Goal: Information Seeking & Learning: Learn about a topic

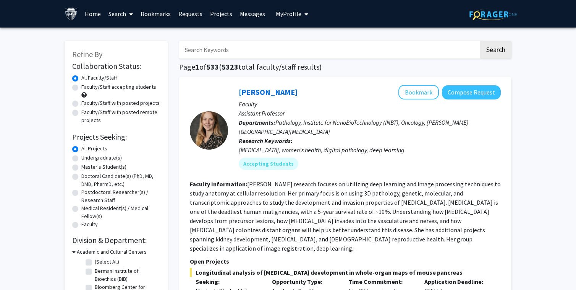
click at [81, 160] on label "Undergraduate(s)" at bounding box center [101, 158] width 41 height 8
click at [81, 159] on input "Undergraduate(s)" at bounding box center [83, 156] width 5 height 5
radio input "true"
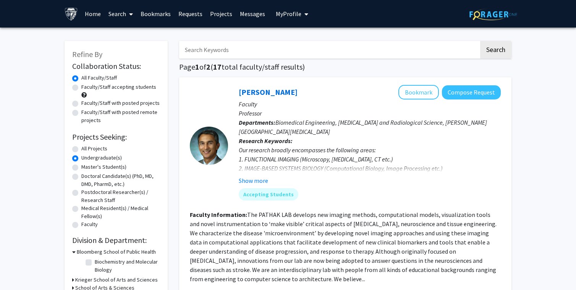
click at [81, 76] on label "All Faculty/Staff" at bounding box center [99, 78] width 36 height 8
click at [81, 76] on input "All Faculty/Staff" at bounding box center [83, 76] width 5 height 5
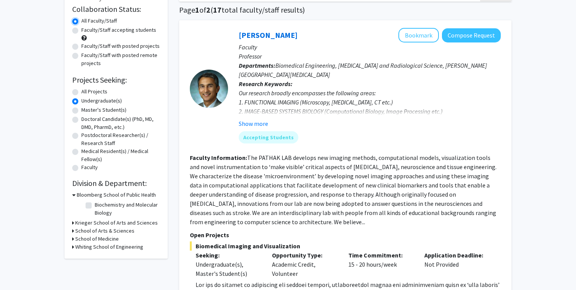
scroll to position [58, 0]
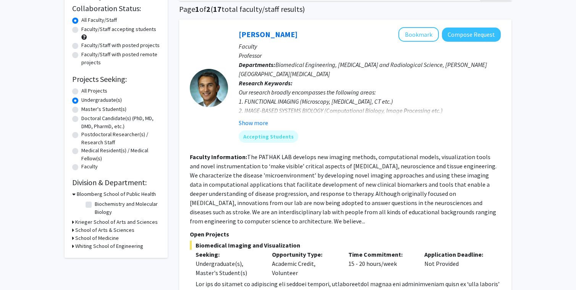
click at [81, 93] on label "All Projects" at bounding box center [94, 91] width 26 height 8
click at [81, 92] on input "All Projects" at bounding box center [83, 89] width 5 height 5
radio input "true"
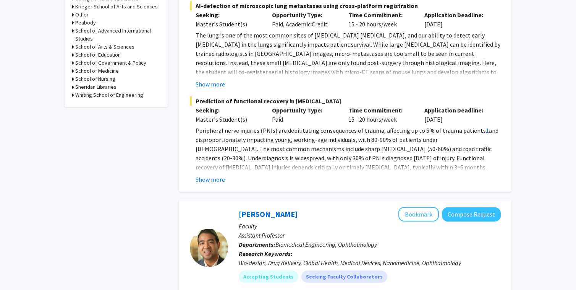
scroll to position [365, 0]
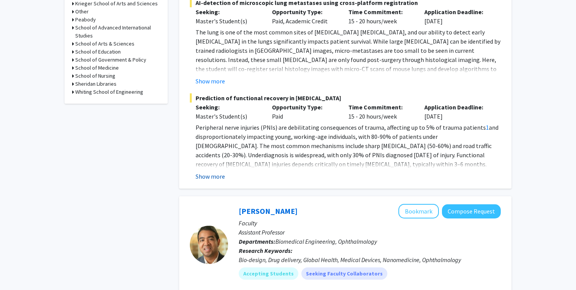
click at [220, 172] on button "Show more" at bounding box center [210, 176] width 29 height 9
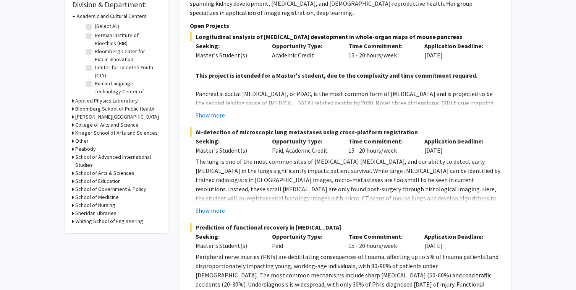
scroll to position [245, 0]
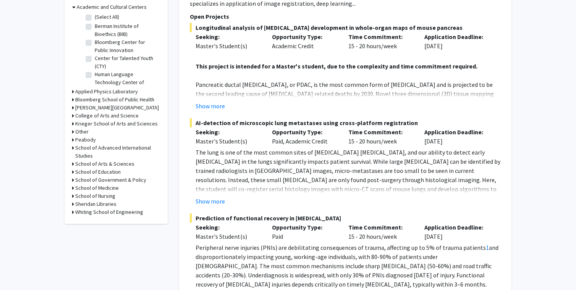
click at [73, 124] on icon at bounding box center [73, 124] width 2 height 8
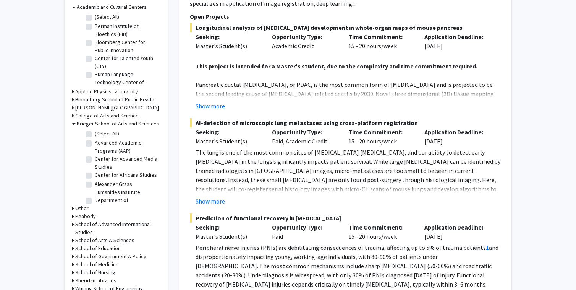
click at [73, 124] on icon at bounding box center [73, 124] width 3 height 8
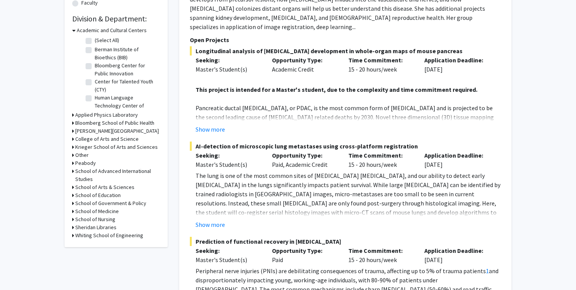
scroll to position [214, 0]
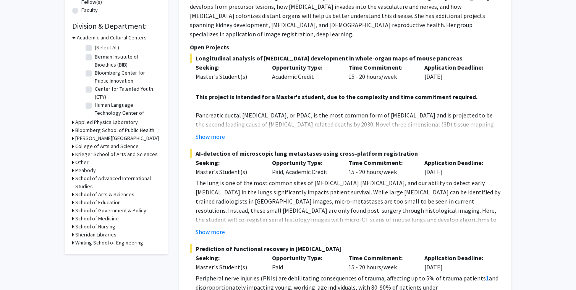
click at [77, 40] on h3 "Academic and Cultural Centers" at bounding box center [112, 38] width 70 height 8
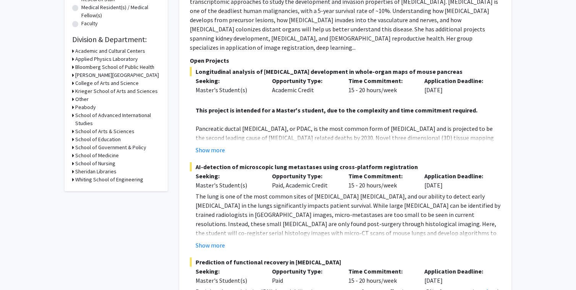
scroll to position [195, 0]
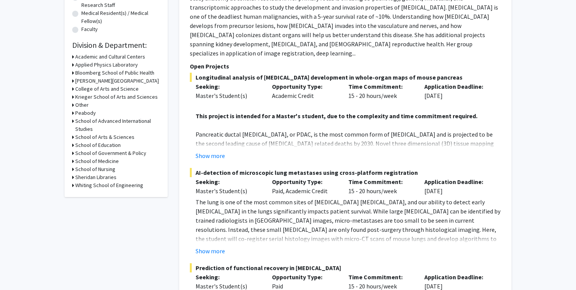
click at [73, 89] on icon at bounding box center [73, 89] width 2 height 8
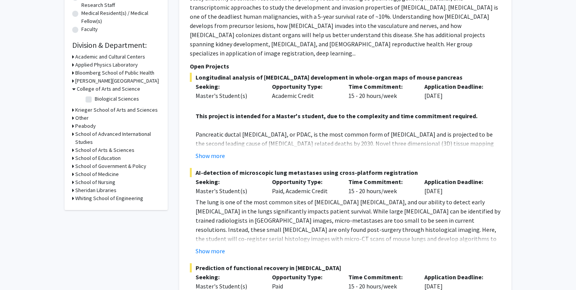
click at [73, 89] on icon at bounding box center [73, 89] width 3 height 8
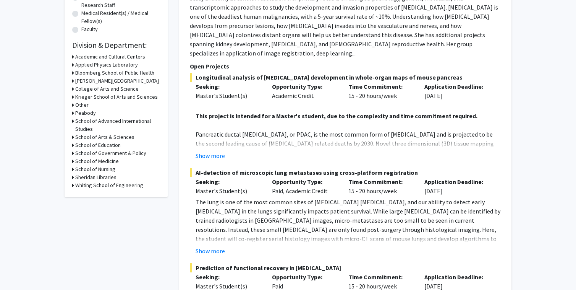
click at [74, 95] on icon at bounding box center [73, 97] width 2 height 8
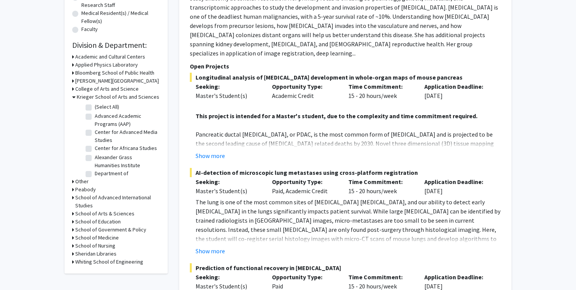
click at [74, 95] on icon at bounding box center [73, 97] width 3 height 8
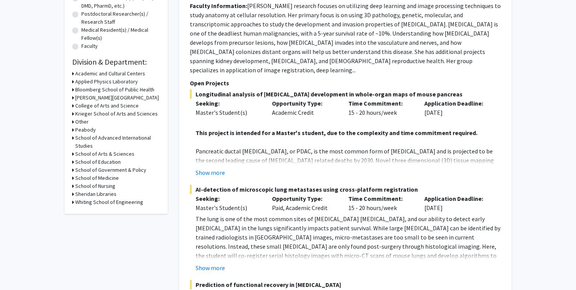
scroll to position [172, 0]
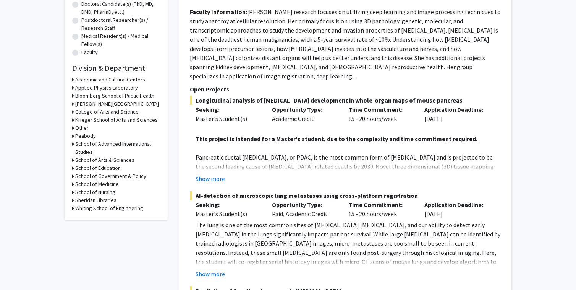
click at [78, 79] on h3 "Academic and Cultural Centers" at bounding box center [110, 80] width 70 height 8
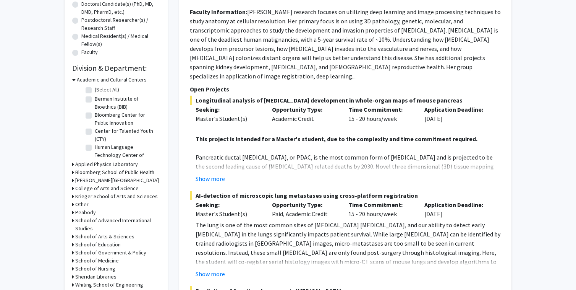
click at [78, 79] on h3 "Academic and Cultural Centers" at bounding box center [112, 80] width 70 height 8
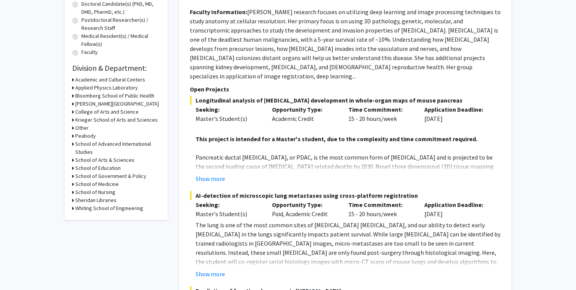
click at [78, 87] on h3 "Applied Physics Laboratory" at bounding box center [106, 88] width 63 height 8
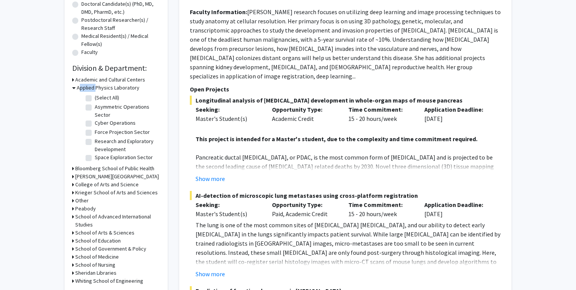
click at [78, 87] on h3 "Applied Physics Laboratory" at bounding box center [108, 88] width 63 height 8
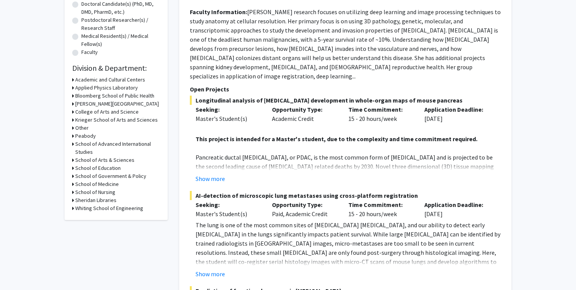
click at [79, 94] on h3 "Bloomberg School of Public Health" at bounding box center [114, 96] width 79 height 8
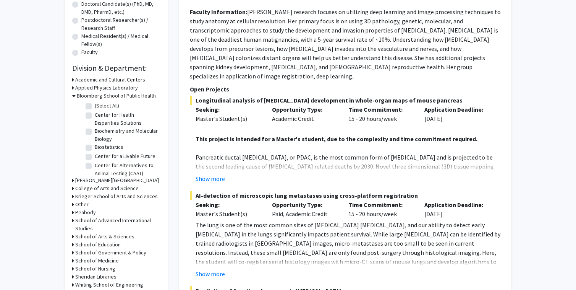
click at [95, 130] on label "Biochemistry and Molecular Biology" at bounding box center [126, 135] width 63 height 16
click at [95, 130] on input "Biochemistry and Molecular Biology" at bounding box center [97, 129] width 5 height 5
checkbox input "true"
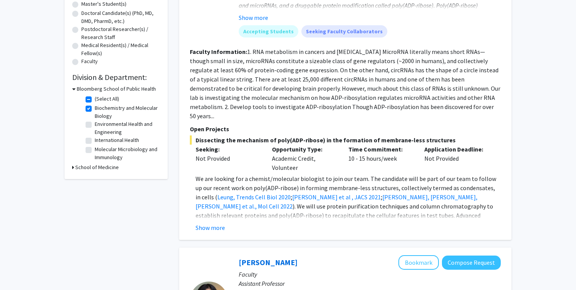
scroll to position [164, 0]
click at [223, 222] on button "Show more" at bounding box center [210, 226] width 29 height 9
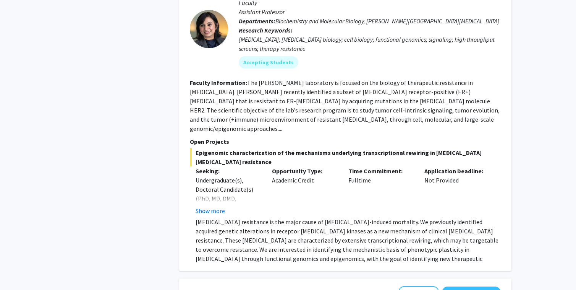
scroll to position [475, 0]
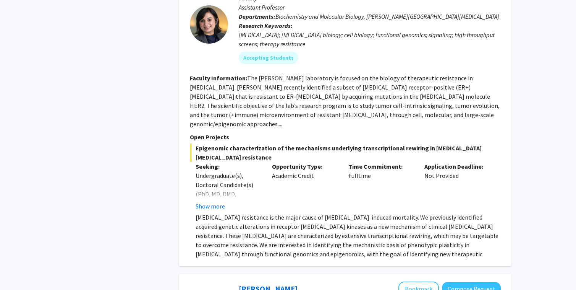
click at [220, 184] on div "Epigenomic characterization of the mechanisms underlying transcriptional rewiri…" at bounding box center [345, 200] width 311 height 115
click at [216, 201] on button "Show more" at bounding box center [210, 205] width 29 height 9
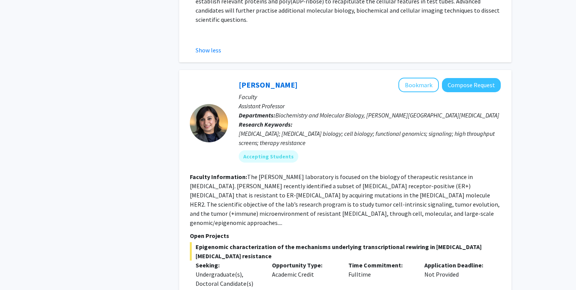
scroll to position [373, 0]
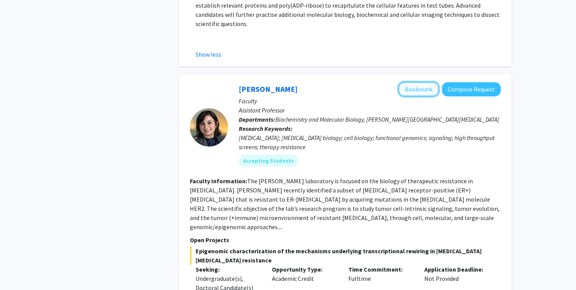
click at [422, 82] on button "Bookmark" at bounding box center [419, 89] width 41 height 15
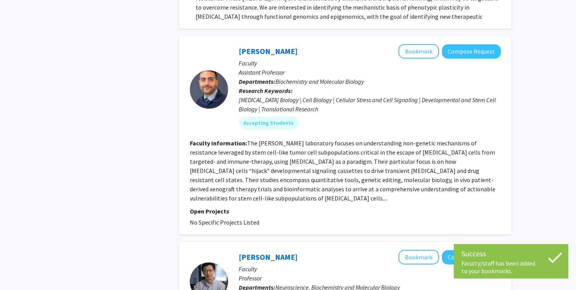
scroll to position [769, 0]
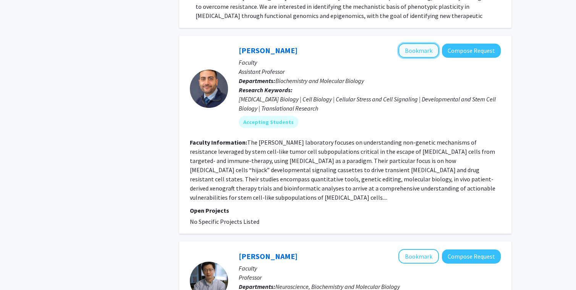
click at [417, 43] on button "Bookmark" at bounding box center [419, 50] width 41 height 15
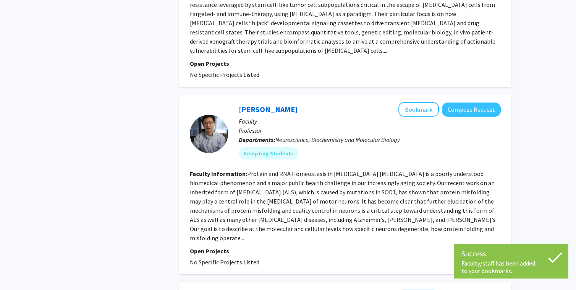
scroll to position [916, 0]
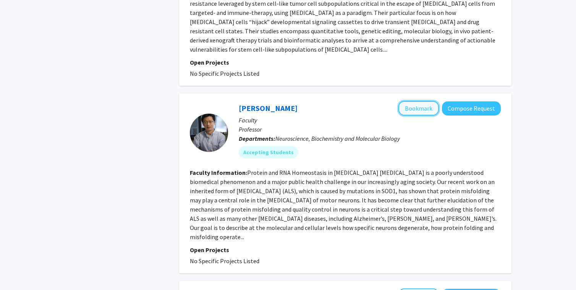
click at [414, 101] on button "Bookmark" at bounding box center [419, 108] width 41 height 15
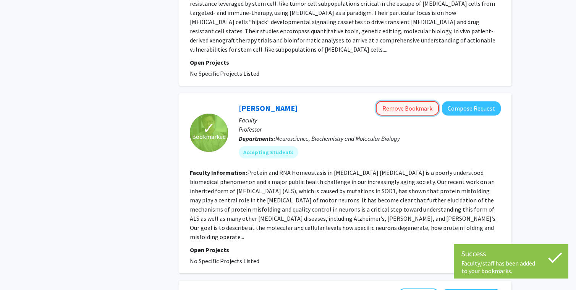
click at [400, 101] on button "Remove Bookmark" at bounding box center [407, 108] width 63 height 15
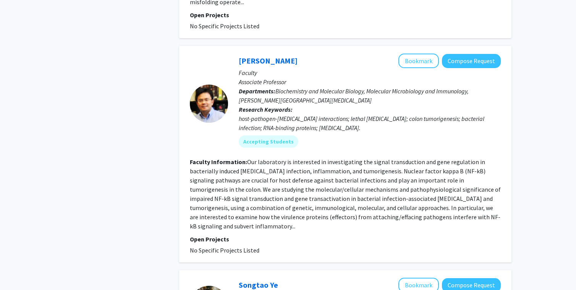
scroll to position [1148, 0]
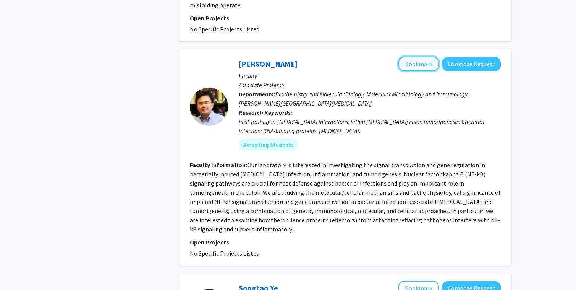
click at [409, 57] on button "Bookmark" at bounding box center [419, 64] width 41 height 15
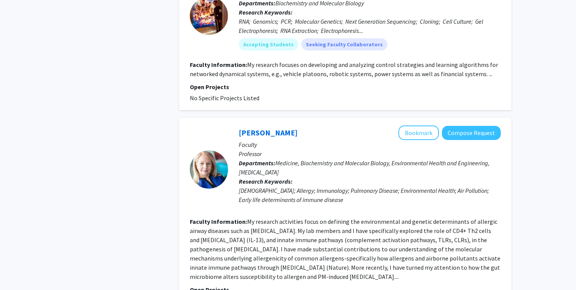
scroll to position [2017, 0]
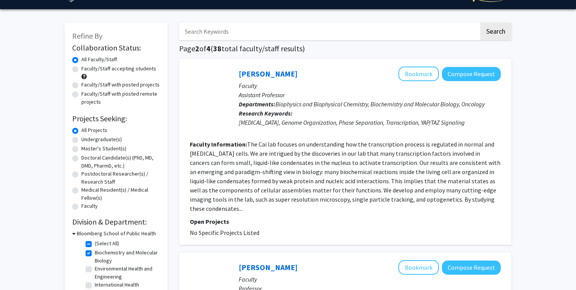
scroll to position [20, 0]
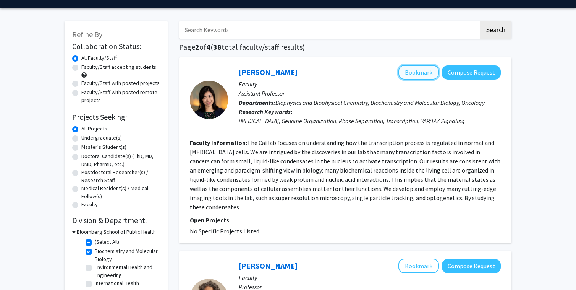
click at [414, 71] on button "Bookmark" at bounding box center [419, 72] width 41 height 15
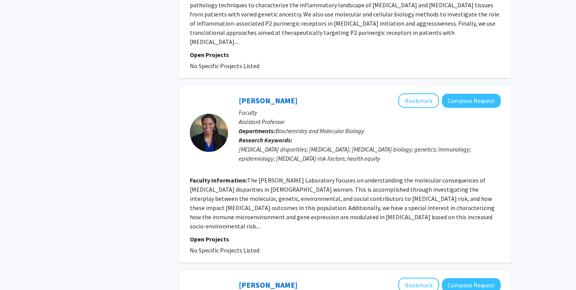
scroll to position [595, 0]
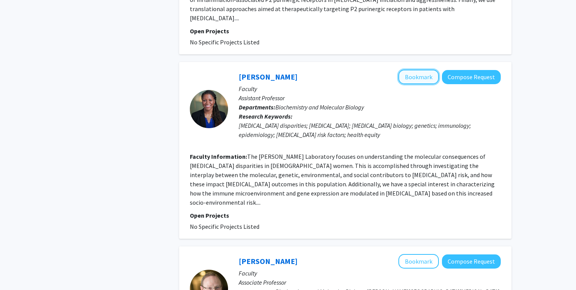
click at [418, 70] on button "Bookmark" at bounding box center [419, 77] width 41 height 15
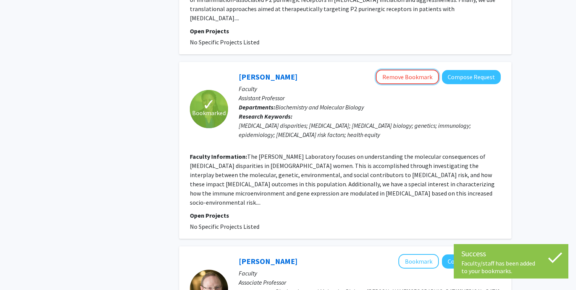
click at [418, 70] on button "Remove Bookmark" at bounding box center [407, 77] width 63 height 15
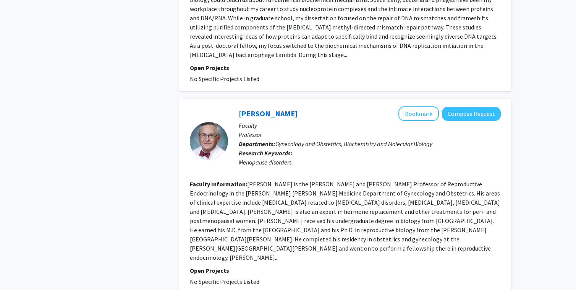
scroll to position [1719, 0]
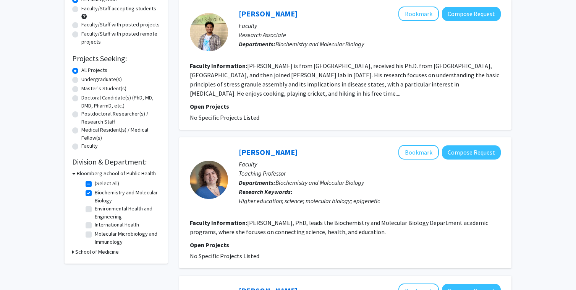
scroll to position [86, 0]
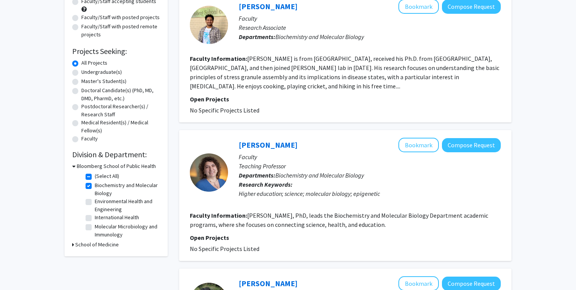
click at [95, 185] on label "Biochemistry and Molecular Biology" at bounding box center [126, 189] width 63 height 16
click at [95, 185] on input "Biochemistry and Molecular Biology" at bounding box center [97, 183] width 5 height 5
checkbox input "false"
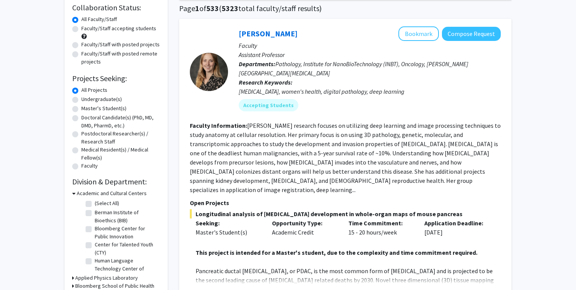
scroll to position [60, 0]
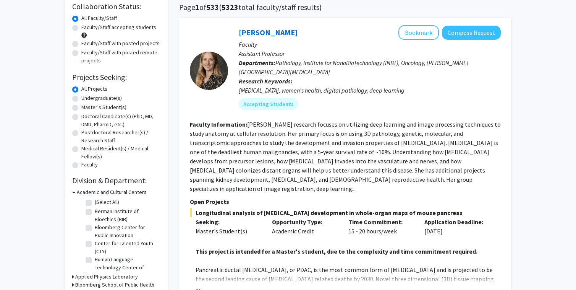
click at [72, 191] on icon at bounding box center [73, 192] width 3 height 8
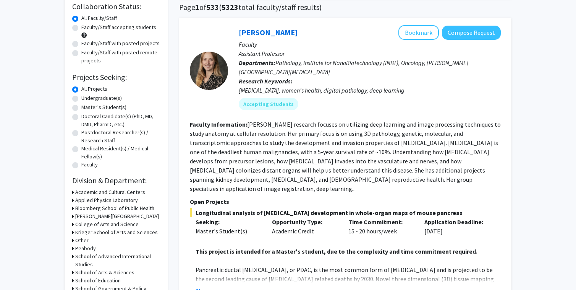
click at [81, 98] on label "Undergraduate(s)" at bounding box center [101, 98] width 41 height 8
click at [81, 98] on input "Undergraduate(s)" at bounding box center [83, 96] width 5 height 5
radio input "true"
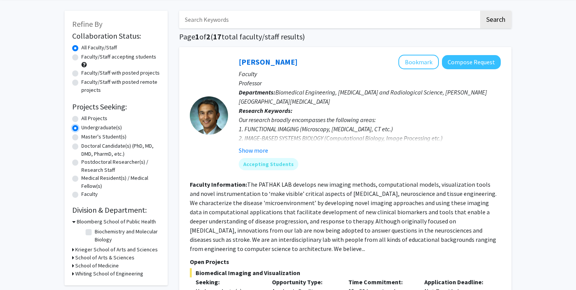
scroll to position [31, 0]
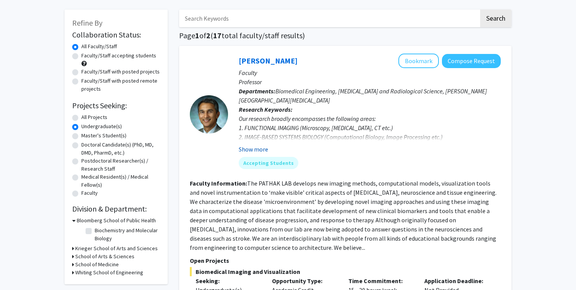
click at [246, 150] on button "Show more" at bounding box center [253, 148] width 29 height 9
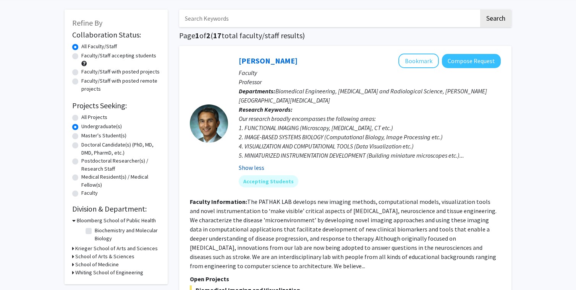
click at [248, 167] on button "Show less" at bounding box center [252, 167] width 26 height 9
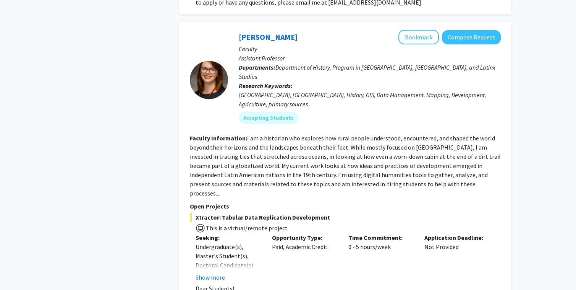
scroll to position [3369, 0]
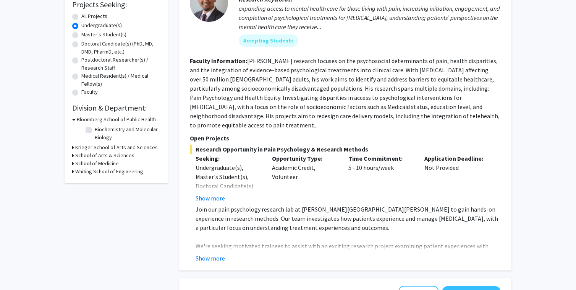
scroll to position [133, 0]
click at [218, 193] on button "Show more" at bounding box center [210, 197] width 29 height 9
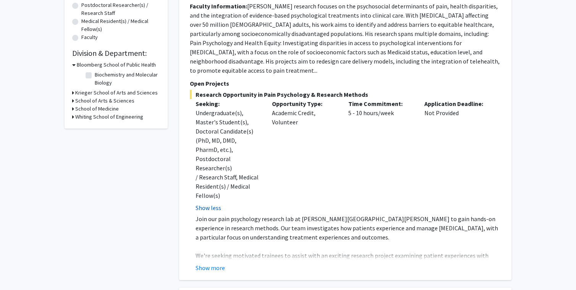
scroll to position [188, 0]
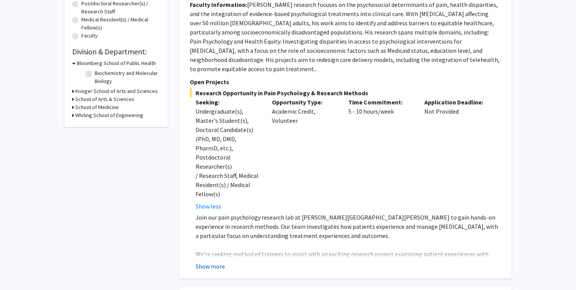
click at [214, 261] on button "Show more" at bounding box center [210, 265] width 29 height 9
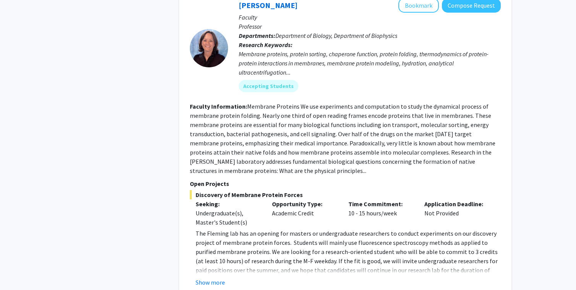
scroll to position [622, 0]
click at [216, 277] on button "Show more" at bounding box center [210, 281] width 29 height 9
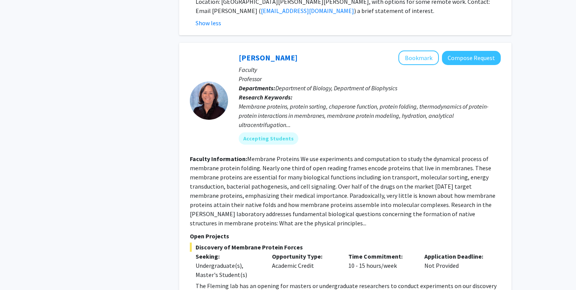
scroll to position [568, 0]
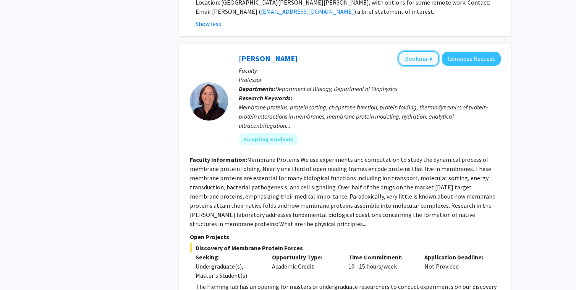
click at [425, 51] on button "Bookmark" at bounding box center [419, 58] width 41 height 15
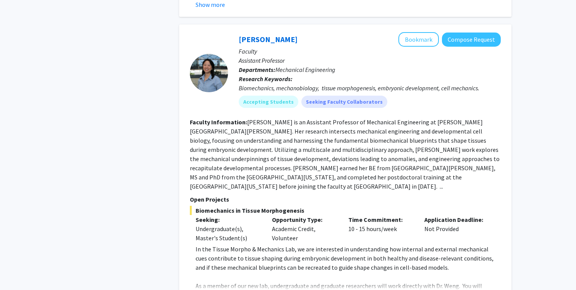
scroll to position [2081, 0]
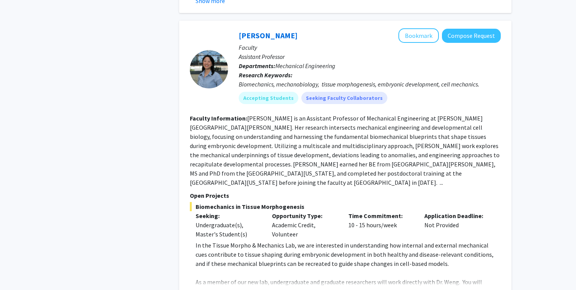
click at [218, 235] on div "[PERSON_NAME] Bookmark Compose Request Faculty Assistant Professor Departments:…" at bounding box center [345, 163] width 332 height 285
click at [217, 289] on button "Show more" at bounding box center [210, 293] width 29 height 9
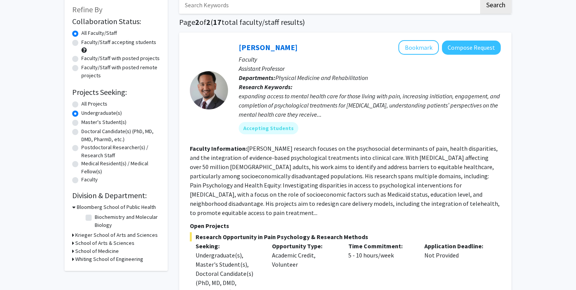
scroll to position [0, 0]
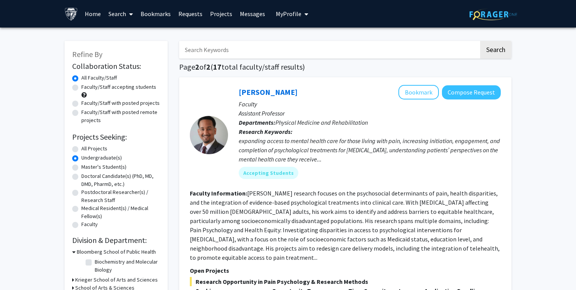
click at [159, 10] on link "Bookmarks" at bounding box center [156, 13] width 38 height 27
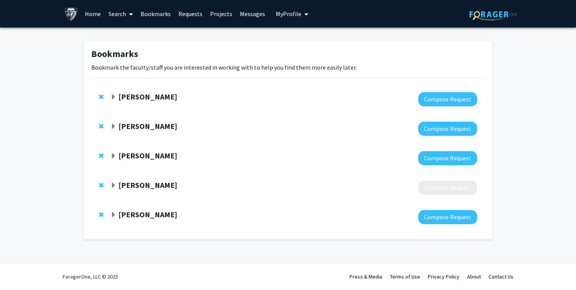
click at [114, 96] on span "Expand Utthara Nayar Bookmark" at bounding box center [113, 97] width 6 height 6
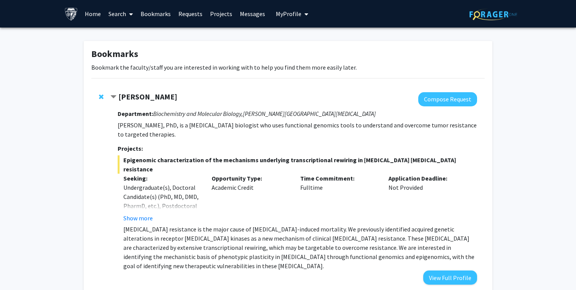
click at [114, 96] on span "Contract Utthara Nayar Bookmark" at bounding box center [113, 97] width 6 height 6
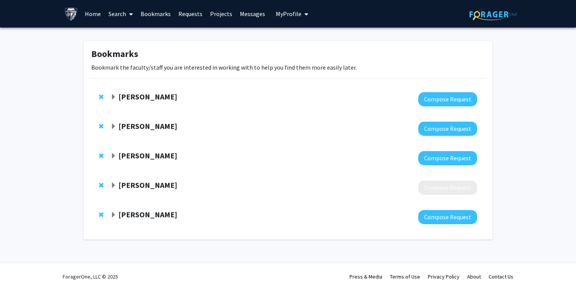
click at [111, 125] on span "Expand Vito Rebecca Bookmark" at bounding box center [113, 126] width 6 height 6
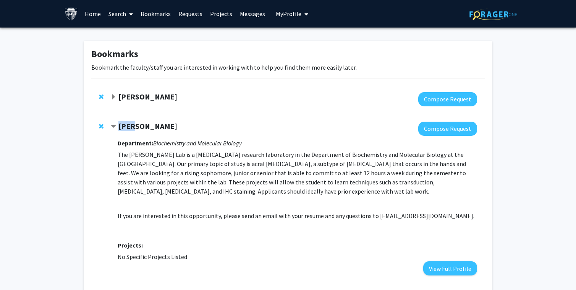
click at [111, 125] on span "Contract Vito Rebecca Bookmark" at bounding box center [113, 126] width 6 height 6
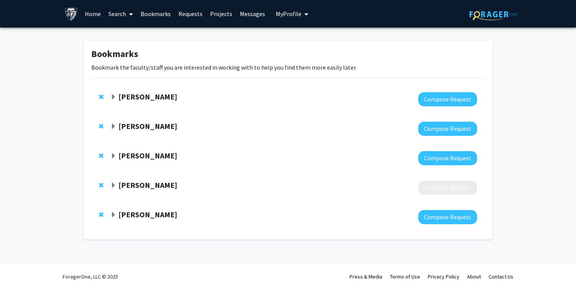
click at [184, 134] on div at bounding box center [293, 129] width 367 height 14
click at [113, 154] on span "Expand Fengyi Wan Bookmark" at bounding box center [113, 156] width 6 height 6
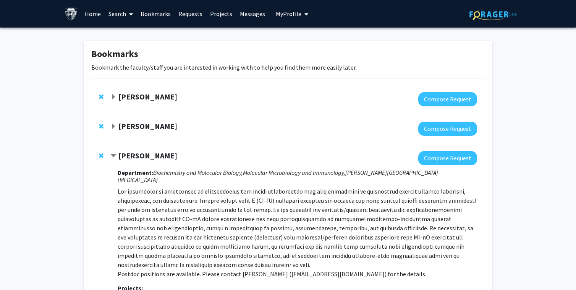
click at [113, 154] on span "Contract Fengyi Wan Bookmark" at bounding box center [113, 156] width 6 height 6
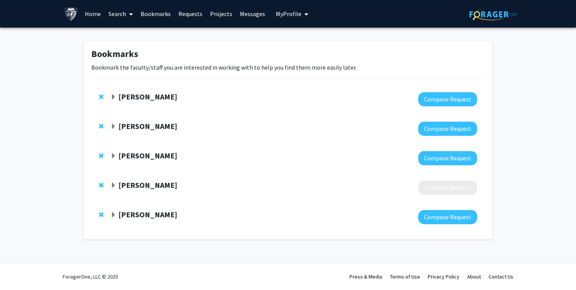
click at [113, 185] on span "Expand Danfeng Cai Bookmark" at bounding box center [113, 185] width 6 height 6
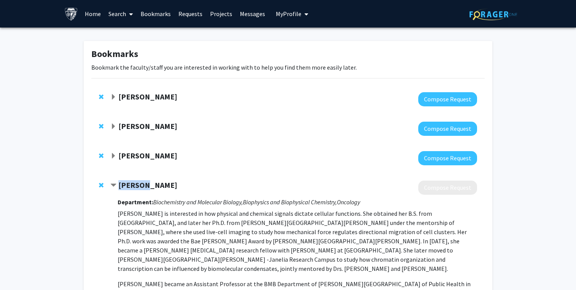
click at [113, 185] on span "Contract Danfeng Cai Bookmark" at bounding box center [113, 185] width 6 height 6
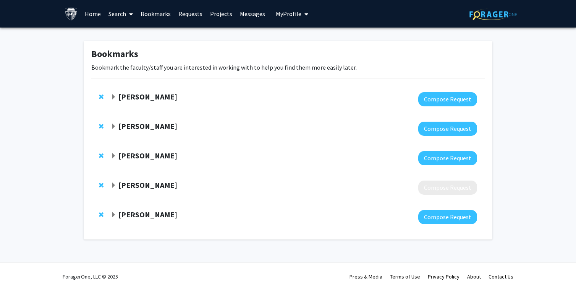
click at [117, 217] on div "[PERSON_NAME]" at bounding box center [192, 215] width 165 height 10
click at [111, 212] on span "Expand Karen Fleming Bookmark" at bounding box center [113, 215] width 6 height 6
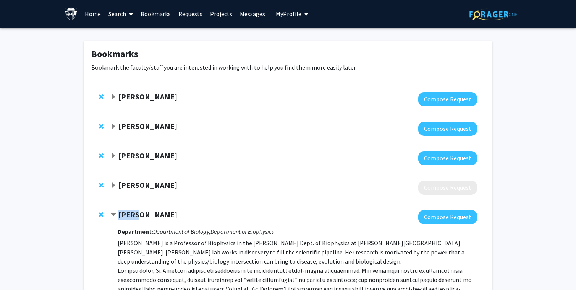
click at [111, 212] on span "Contract Karen Fleming Bookmark" at bounding box center [113, 215] width 6 height 6
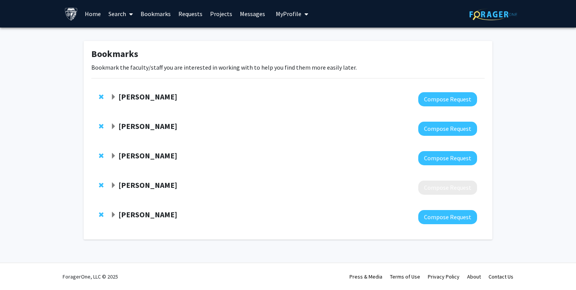
click at [58, 170] on div "Bookmarks Bookmark the faculty/staff you are interested in working with to help…" at bounding box center [288, 142] width 576 height 229
